Goal: Check status

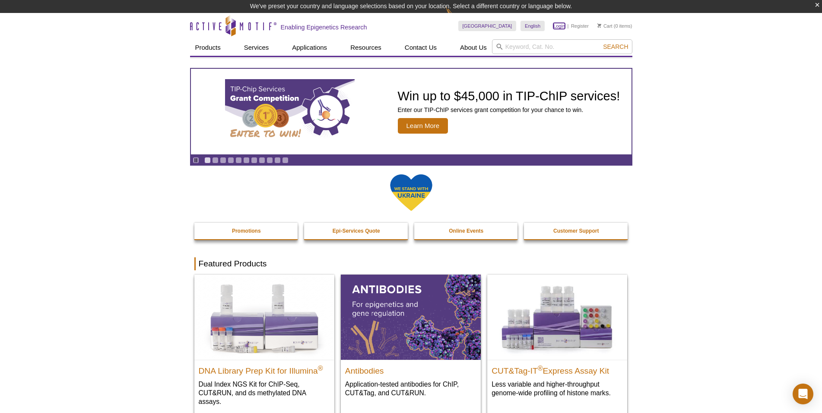
click at [554, 26] on link "Login" at bounding box center [559, 26] width 12 height 6
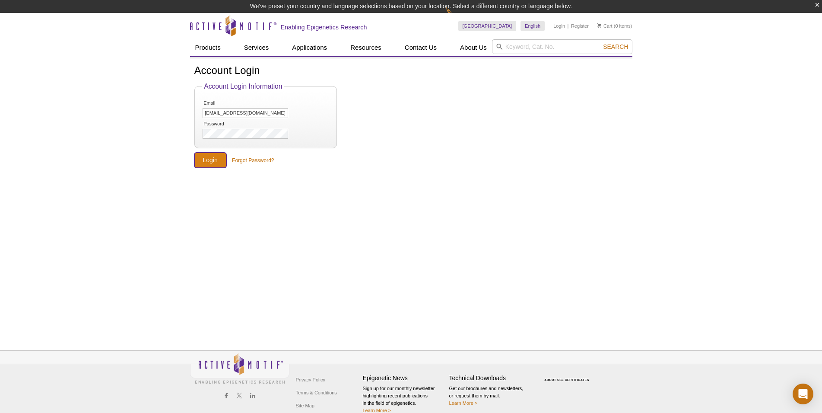
click at [209, 158] on input "Login" at bounding box center [210, 160] width 32 height 15
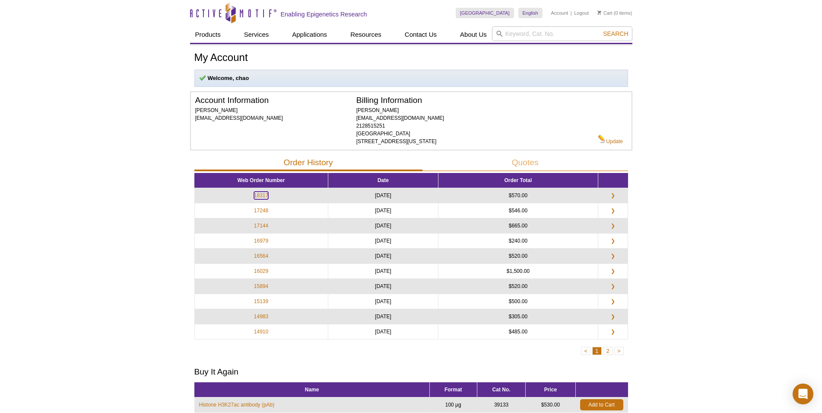
click at [261, 195] on link "18317" at bounding box center [261, 195] width 14 height 8
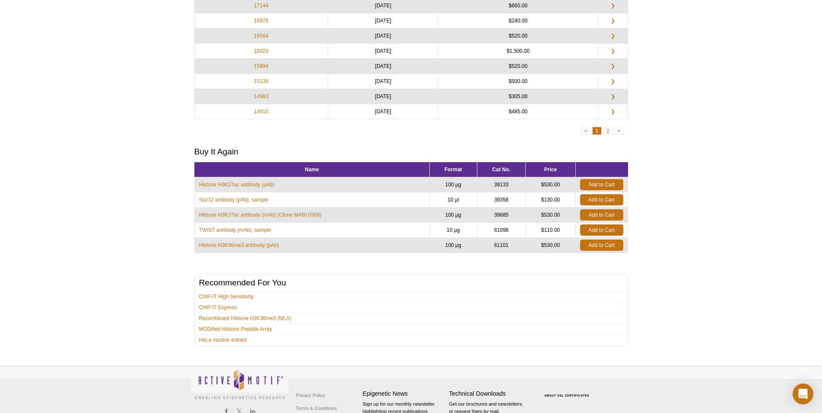
scroll to position [220, 0]
